Goal: Information Seeking & Learning: Learn about a topic

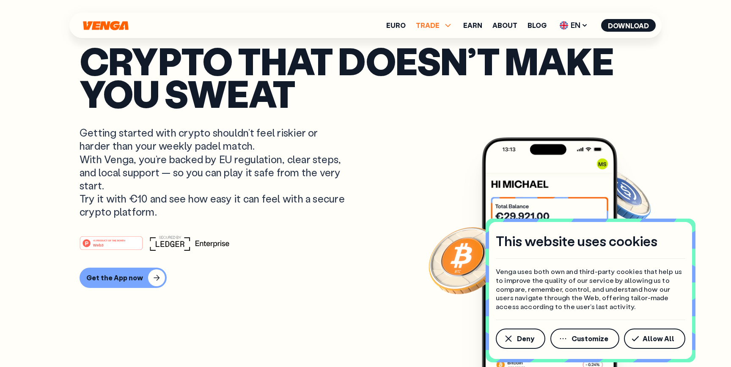
click at [443, 25] on span "TRADE" at bounding box center [434, 25] width 37 height 10
click at [478, 27] on link "Earn" at bounding box center [472, 25] width 19 height 7
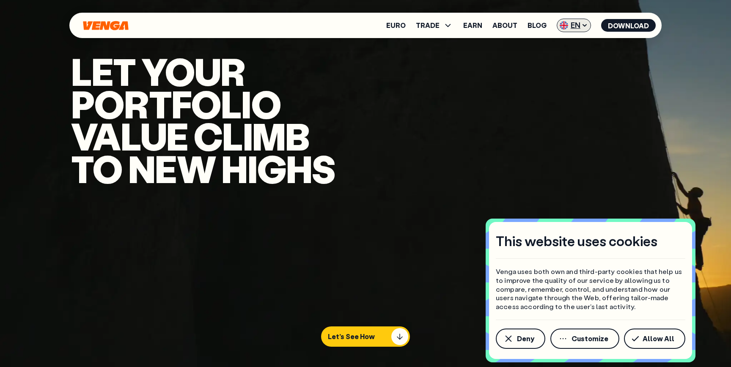
click at [571, 27] on span "EN" at bounding box center [574, 26] width 34 height 14
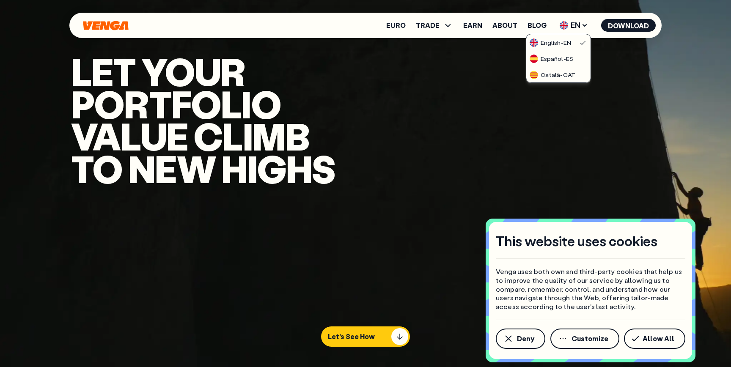
click at [538, 6] on video "Video background" at bounding box center [365, 183] width 731 height 367
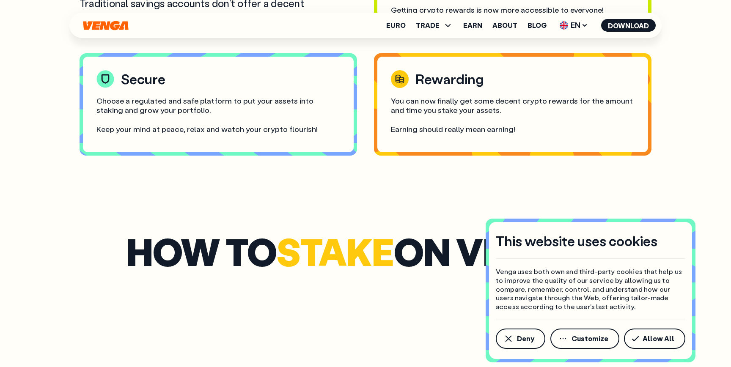
scroll to position [1579, 0]
